Goal: Task Accomplishment & Management: Manage account settings

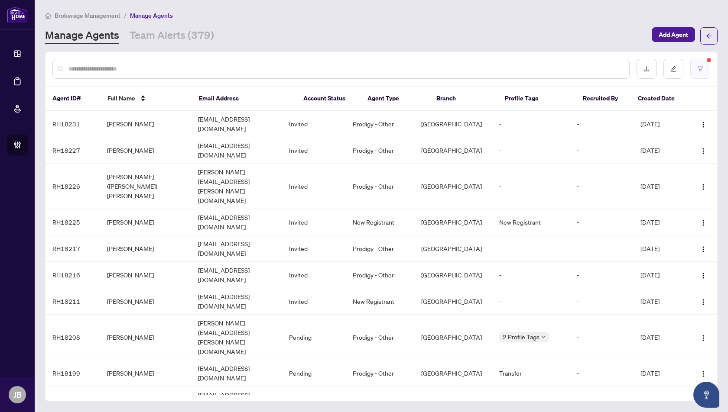
click at [704, 68] on button "button" at bounding box center [700, 69] width 20 height 20
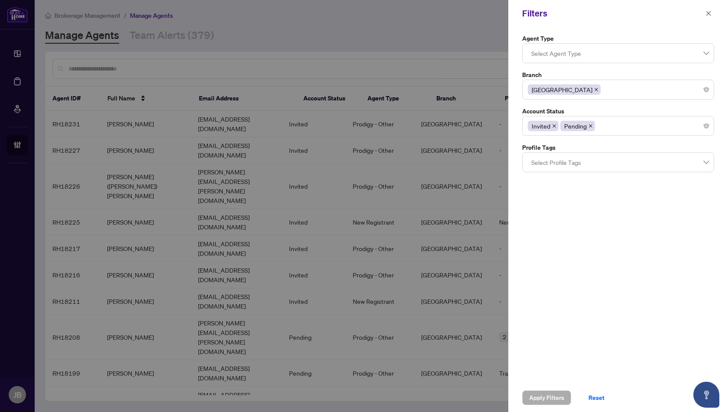
click at [589, 125] on icon "close" at bounding box center [590, 125] width 3 height 3
click at [554, 124] on icon "close" at bounding box center [554, 126] width 4 height 4
click at [594, 88] on icon "close" at bounding box center [596, 89] width 4 height 4
click at [177, 75] on div at bounding box center [364, 206] width 728 height 412
click at [535, 400] on span "Apply Filters" at bounding box center [546, 398] width 35 height 14
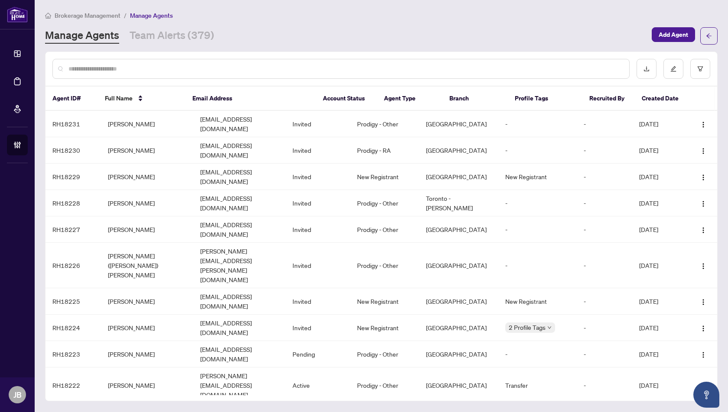
click at [114, 70] on input "text" at bounding box center [345, 69] width 554 height 10
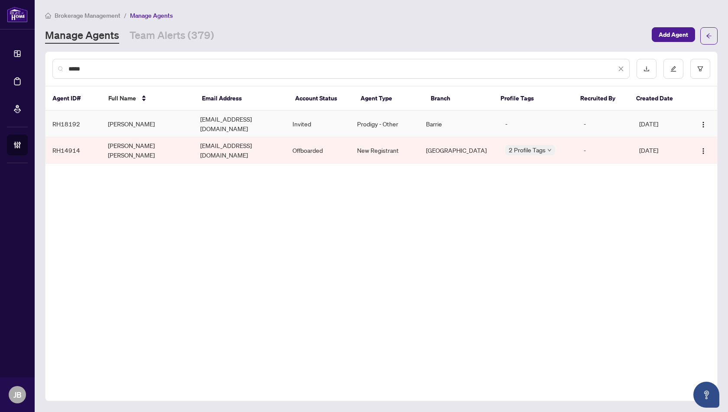
type input "******"
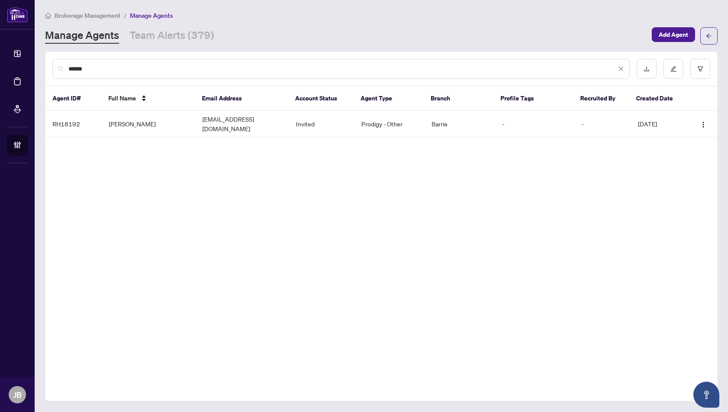
click at [90, 69] on input "******" at bounding box center [341, 69] width 547 height 10
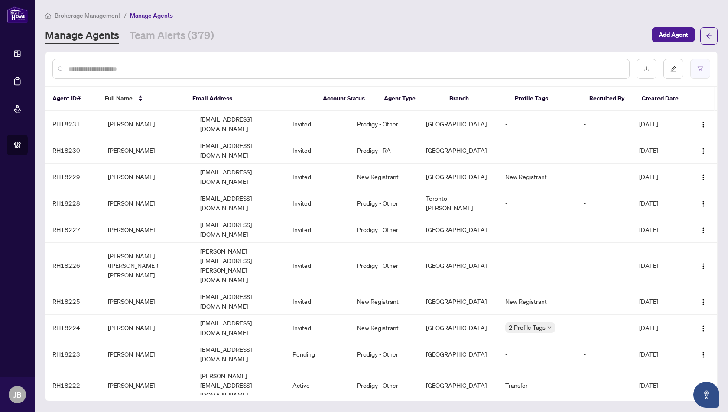
click at [698, 66] on icon "filter" at bounding box center [700, 69] width 6 height 6
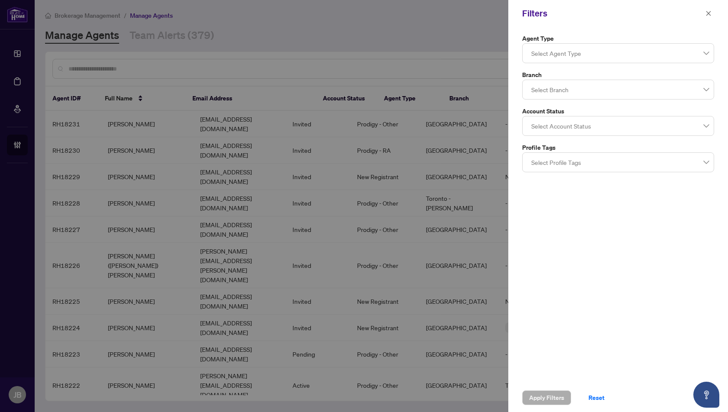
click at [547, 93] on div at bounding box center [618, 90] width 181 height 16
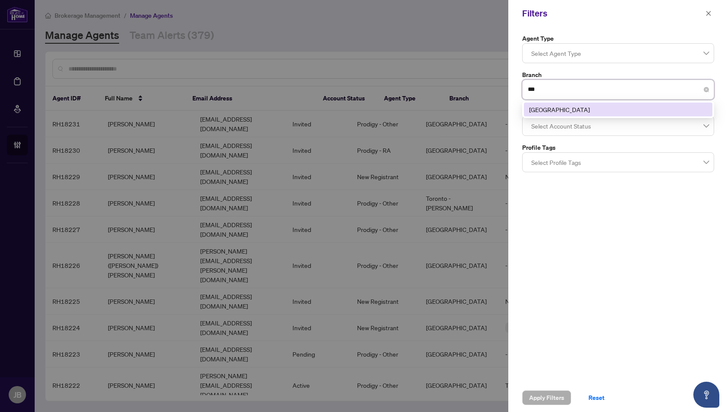
type input "****"
click at [564, 110] on div "[GEOGRAPHIC_DATA]" at bounding box center [618, 110] width 178 height 10
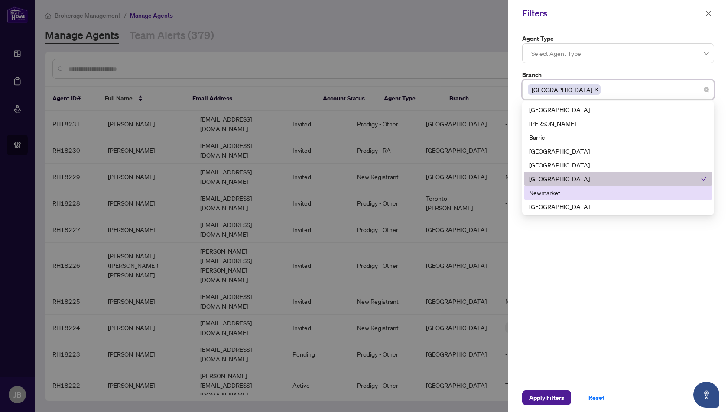
click at [592, 295] on div "Agent Type Select Agent Type Branch Mississauga 6 7 9 Richmond Hill Vaughan Bar…" at bounding box center [618, 205] width 220 height 357
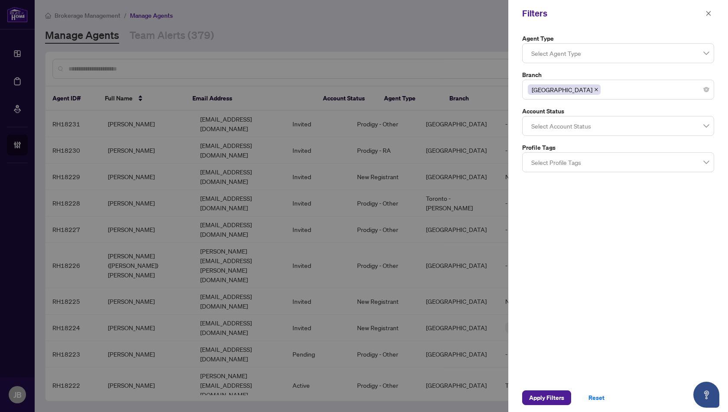
click at [544, 126] on div at bounding box center [618, 126] width 181 height 16
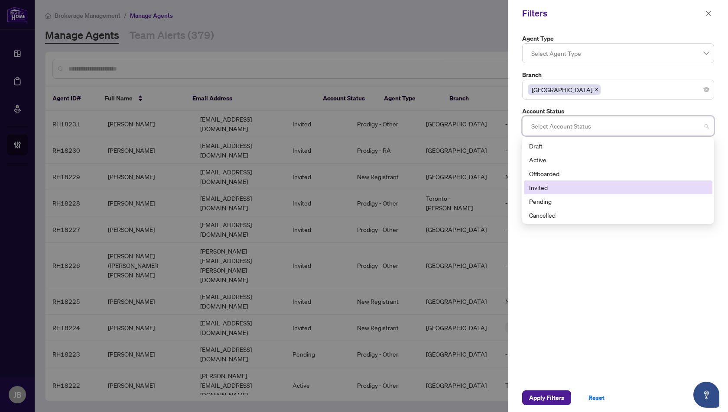
click at [544, 186] on div "Invited" at bounding box center [618, 188] width 178 height 10
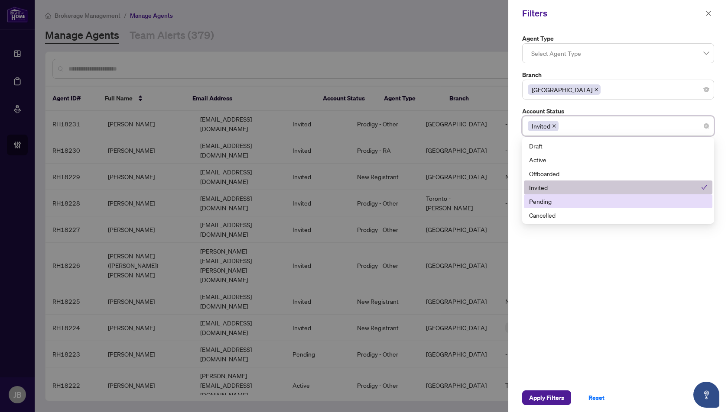
click at [544, 200] on div "Pending" at bounding box center [618, 202] width 178 height 10
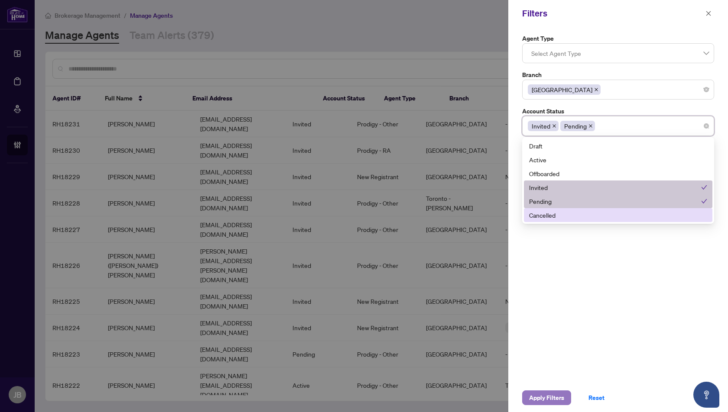
click at [544, 399] on span "Apply Filters" at bounding box center [546, 398] width 35 height 14
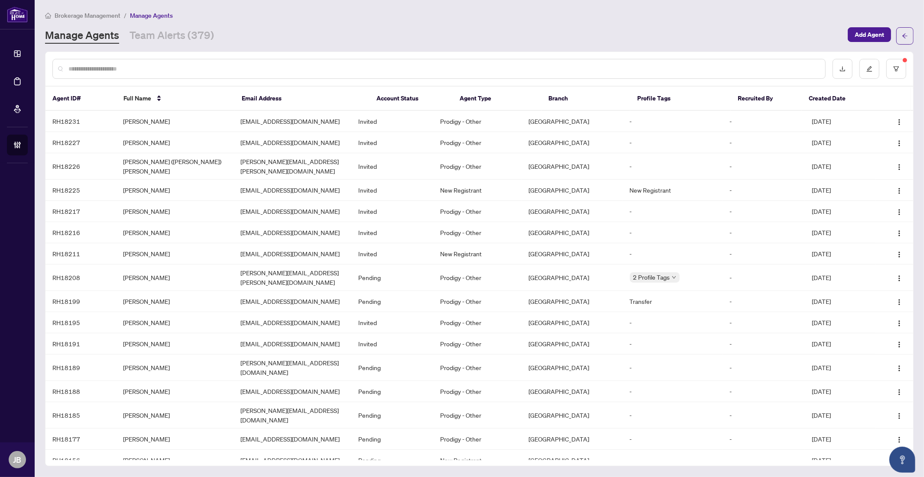
click at [120, 66] on input "text" at bounding box center [443, 69] width 750 height 10
paste input "**********"
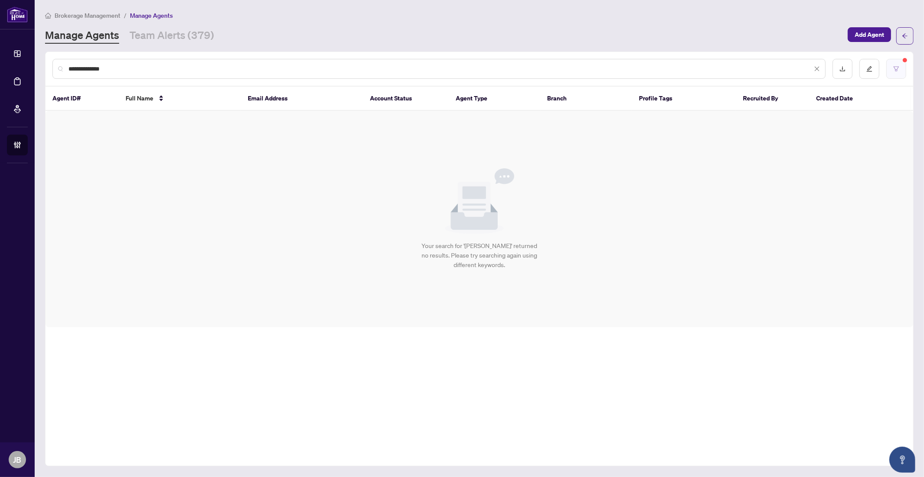
type input "**********"
click at [727, 71] on button "button" at bounding box center [896, 69] width 20 height 20
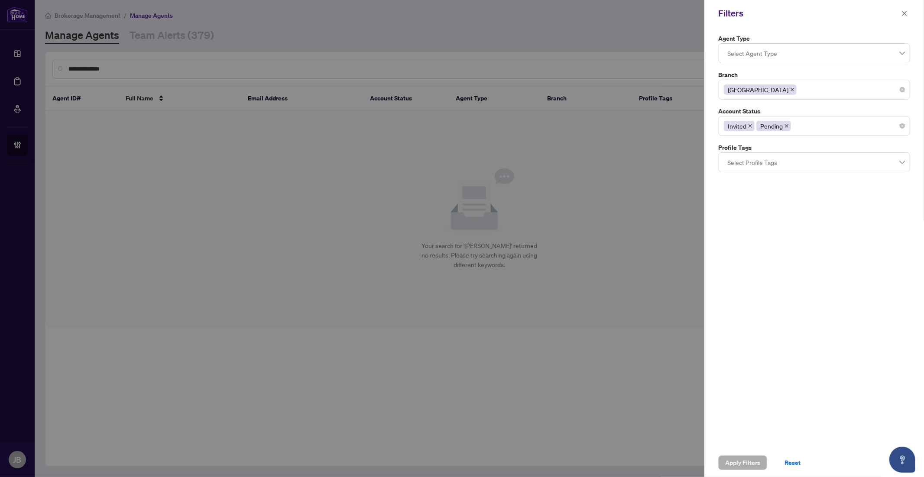
click at [727, 92] on div "[GEOGRAPHIC_DATA]" at bounding box center [814, 90] width 181 height 16
type input "***"
click at [727, 113] on div "Burlington" at bounding box center [814, 110] width 178 height 10
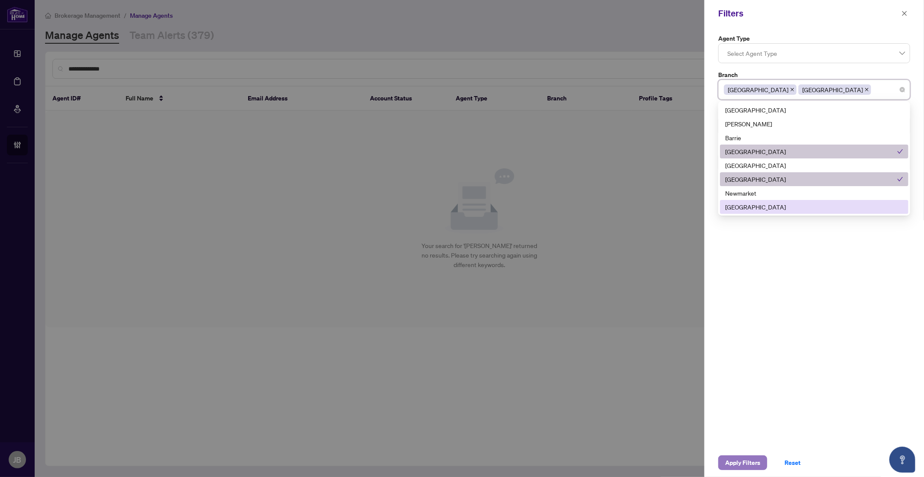
click at [727, 412] on span "Apply Filters" at bounding box center [742, 463] width 35 height 14
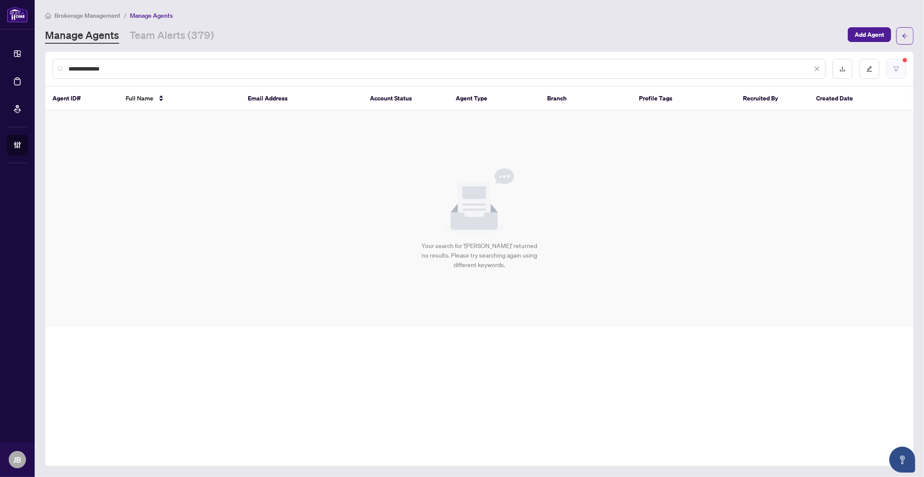
click at [727, 73] on button "button" at bounding box center [896, 69] width 20 height 20
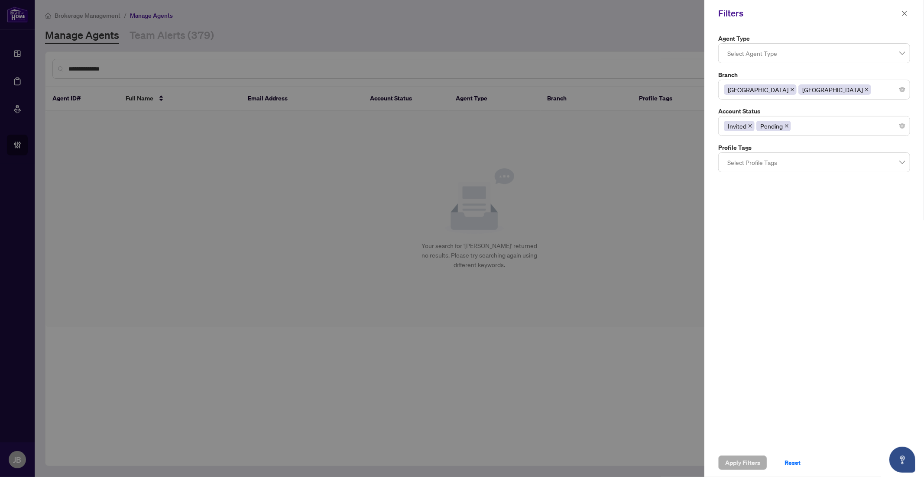
click at [727, 92] on div "Mississauga Burlington" at bounding box center [814, 90] width 181 height 16
click at [727, 26] on div "Filters" at bounding box center [814, 13] width 220 height 27
click at [727, 128] on div "Invited Pending" at bounding box center [814, 126] width 181 height 16
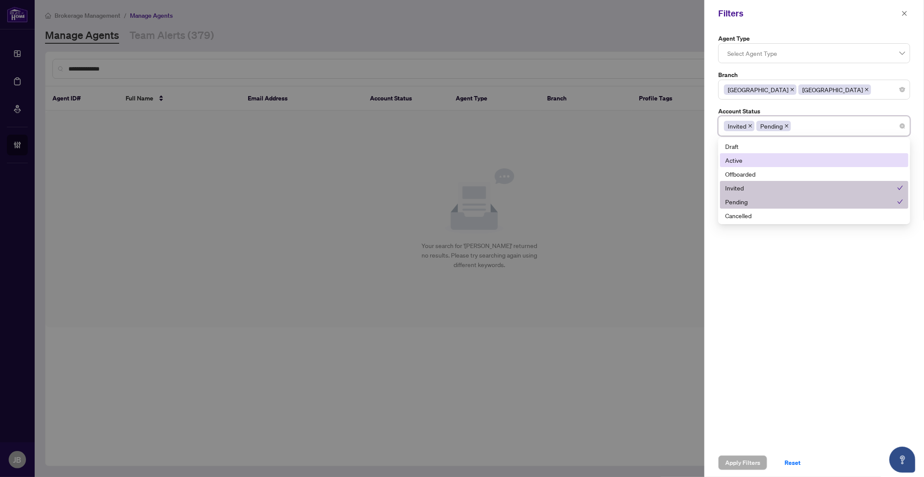
click at [727, 163] on div "Active" at bounding box center [814, 160] width 178 height 10
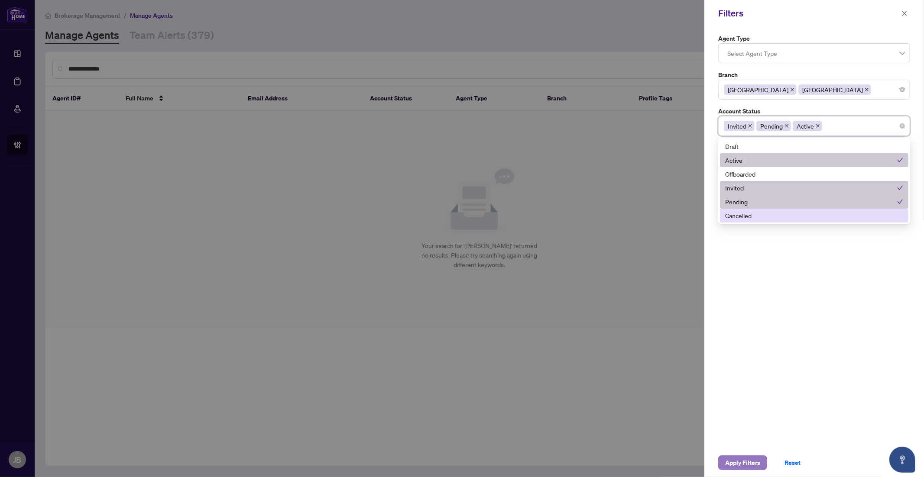
click at [727, 412] on span "Apply Filters" at bounding box center [742, 463] width 35 height 14
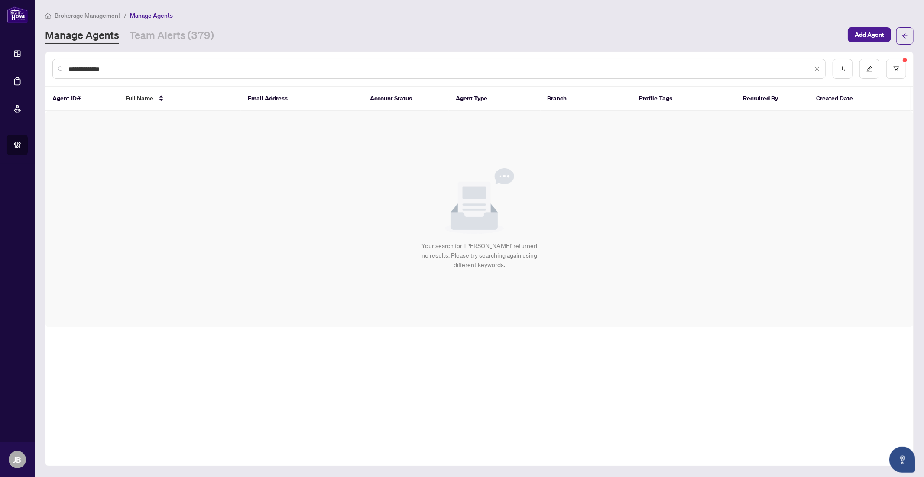
click at [144, 15] on span "Manage Agents" at bounding box center [151, 16] width 43 height 8
click at [104, 15] on span "Brokerage Management" at bounding box center [88, 16] width 66 height 8
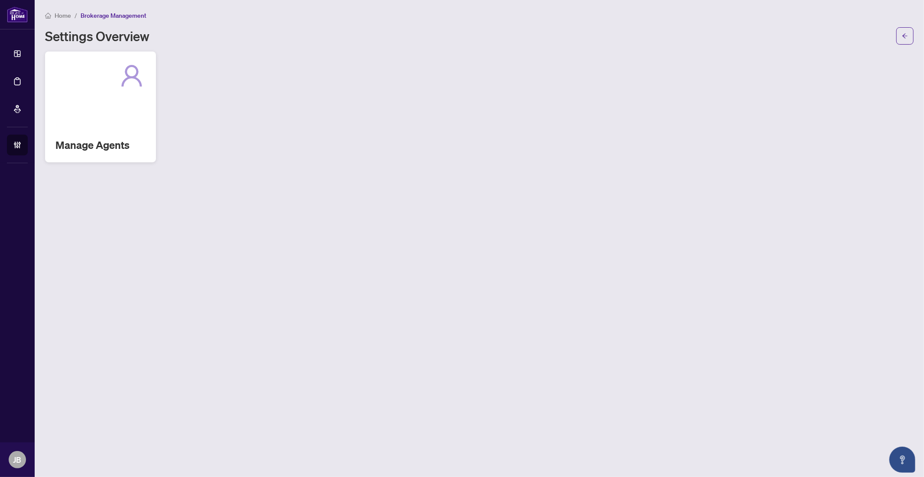
click at [142, 76] on icon at bounding box center [132, 76] width 28 height 28
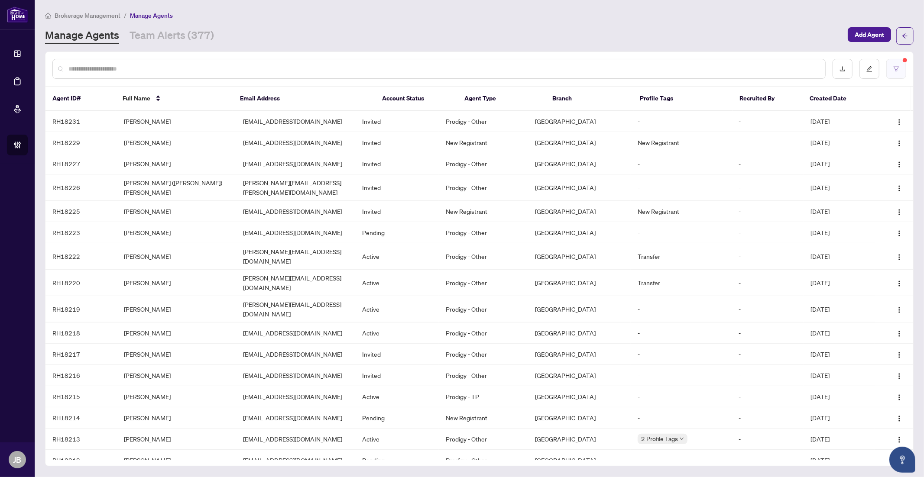
click at [727, 68] on icon "filter" at bounding box center [896, 68] width 5 height 5
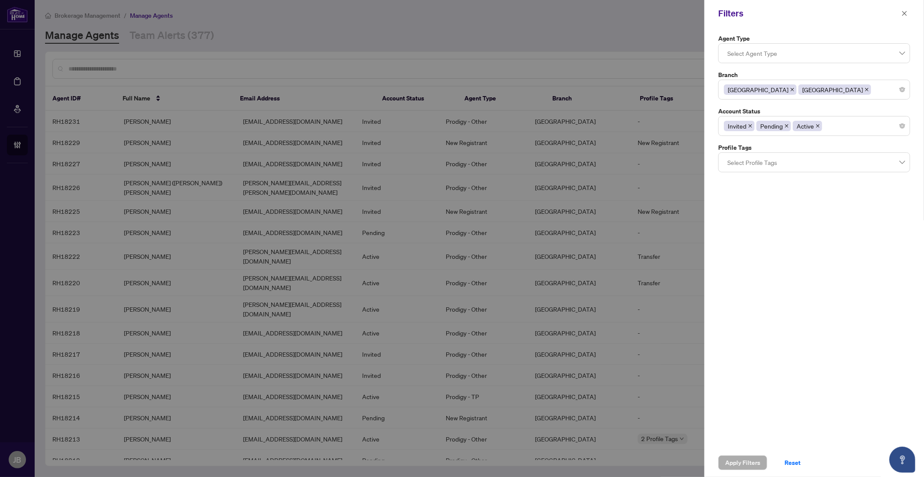
click at [727, 90] on icon "close" at bounding box center [867, 89] width 4 height 4
click at [727, 412] on span "Apply Filters" at bounding box center [742, 463] width 35 height 14
